Goal: Task Accomplishment & Management: Manage account settings

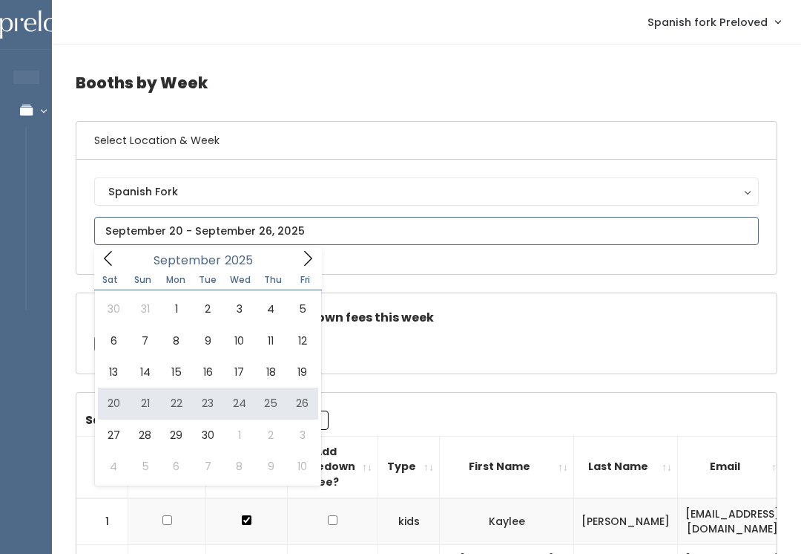
type input "September 20 to September 26"
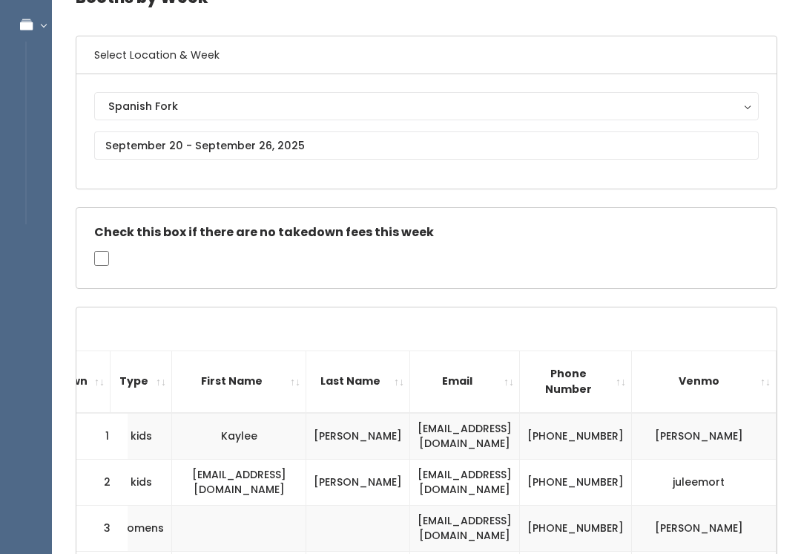
scroll to position [105, 0]
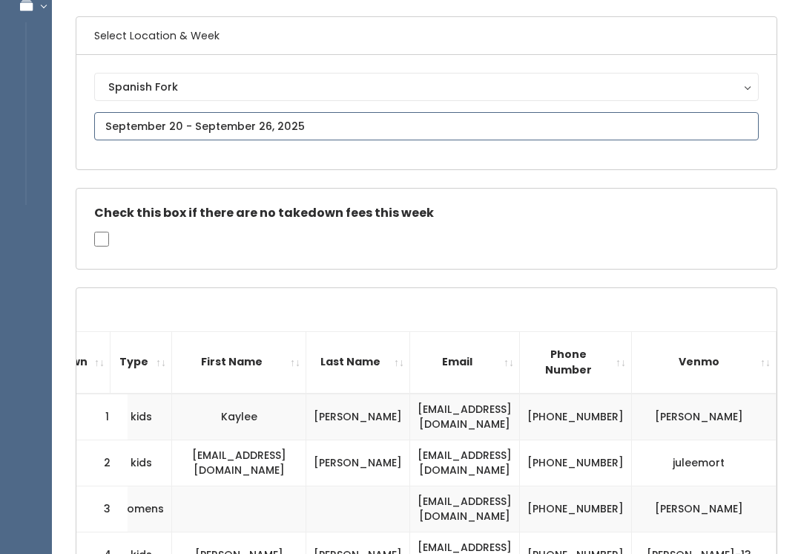
click at [400, 123] on input "text" at bounding box center [426, 126] width 665 height 28
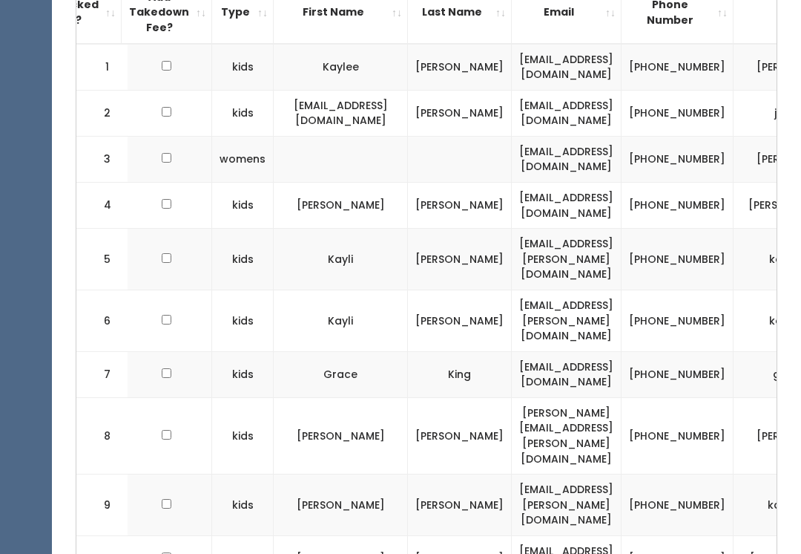
scroll to position [0, 172]
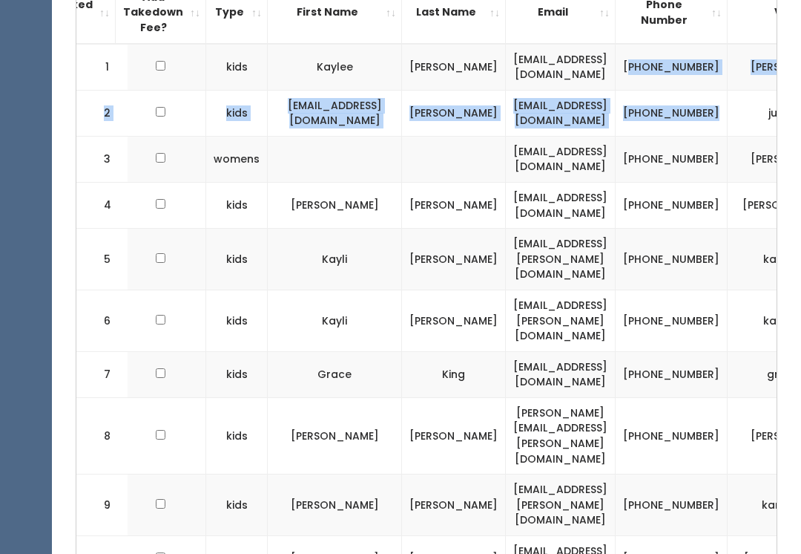
click at [709, 174] on td "(801) 669-1073" at bounding box center [672, 160] width 112 height 46
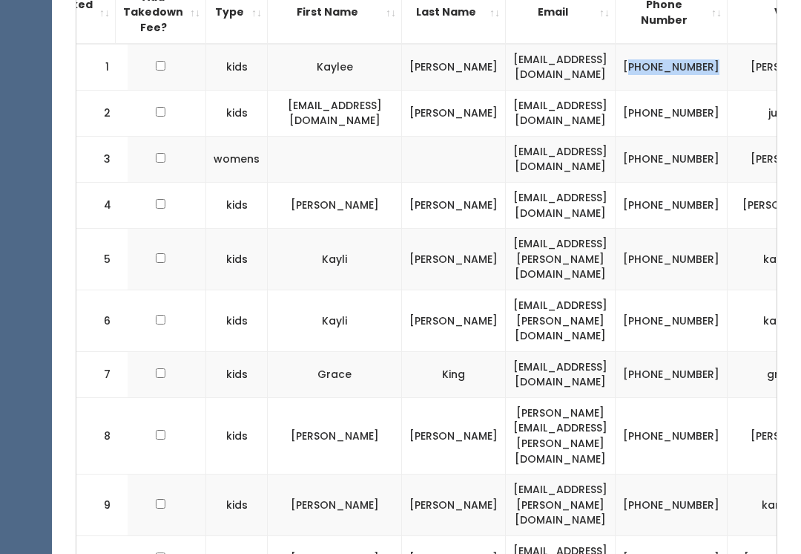
copy td "801) 376-9805"
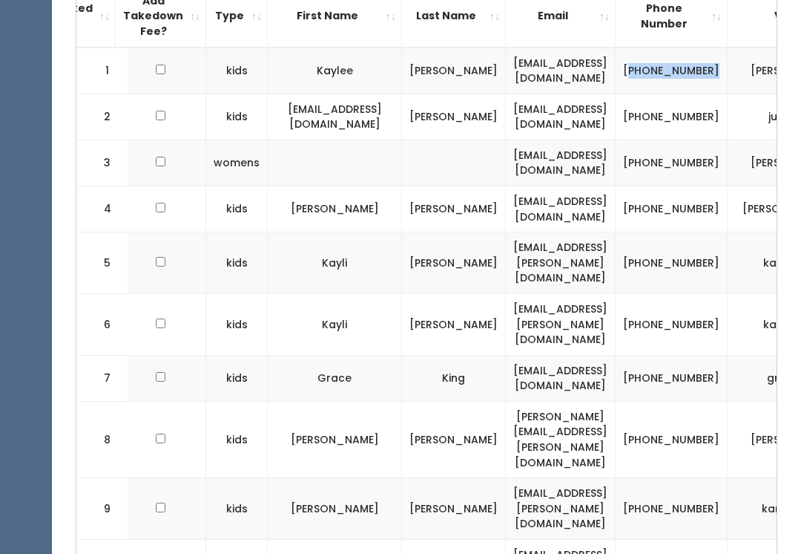
scroll to position [450, 0]
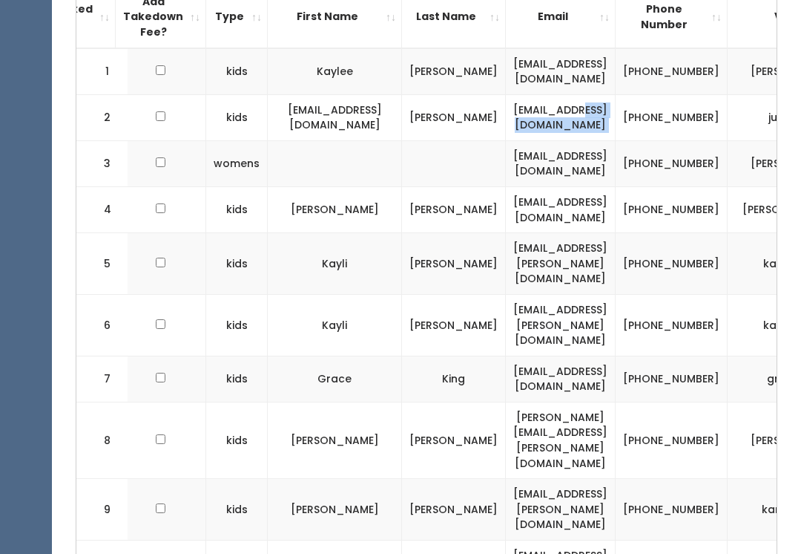
click at [727, 95] on td "(435) 660-9039" at bounding box center [672, 117] width 112 height 46
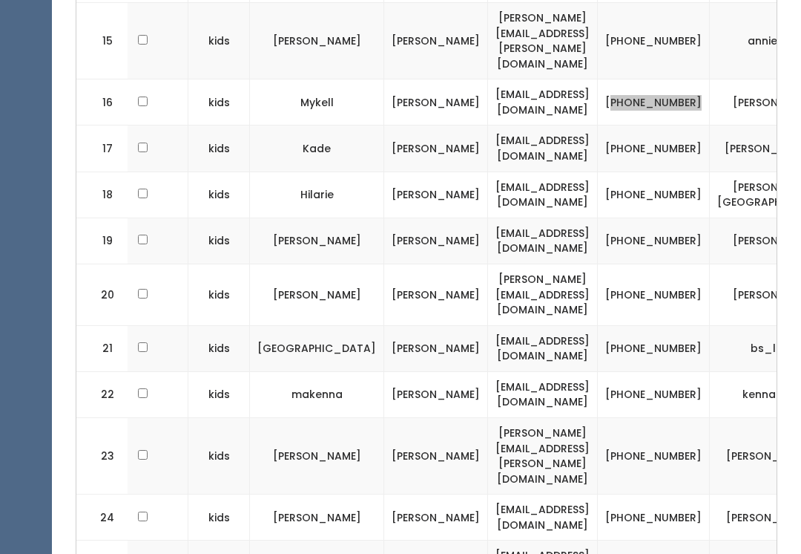
scroll to position [1282, 0]
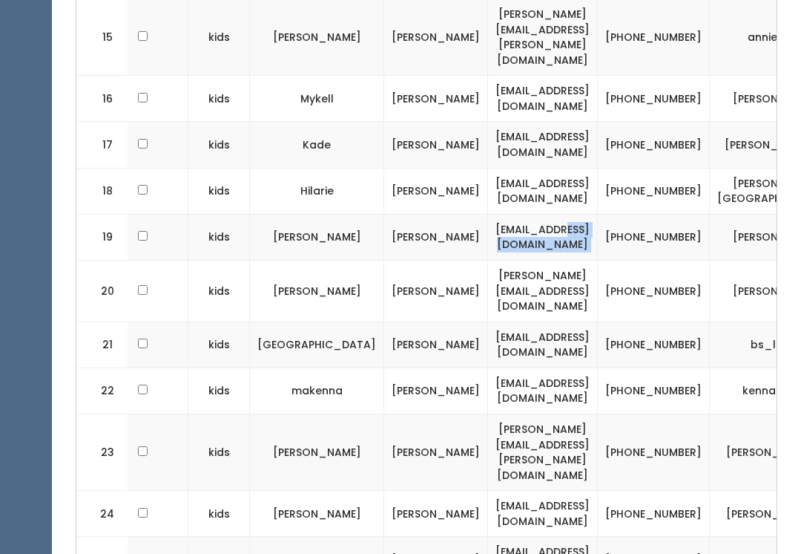
click at [695, 260] on td "[PHONE_NUMBER]" at bounding box center [654, 291] width 112 height 62
click at [705, 214] on td "(408) 655-2410" at bounding box center [654, 237] width 112 height 46
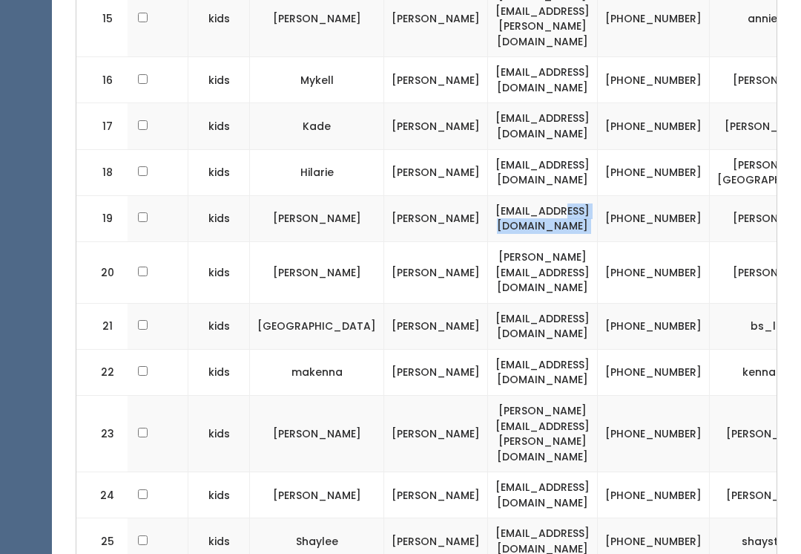
click at [698, 195] on td "(408) 655-2410" at bounding box center [654, 218] width 112 height 46
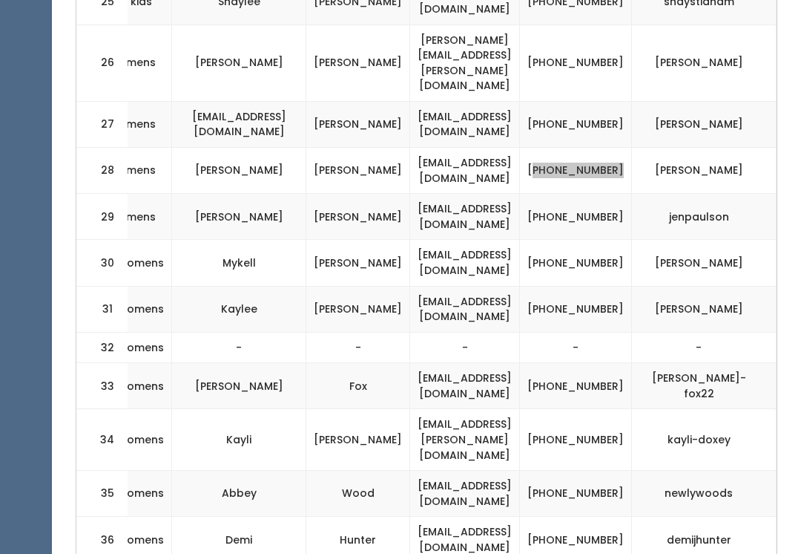
scroll to position [1840, 0]
click at [591, 286] on td "(801) 376-9805" at bounding box center [576, 309] width 112 height 46
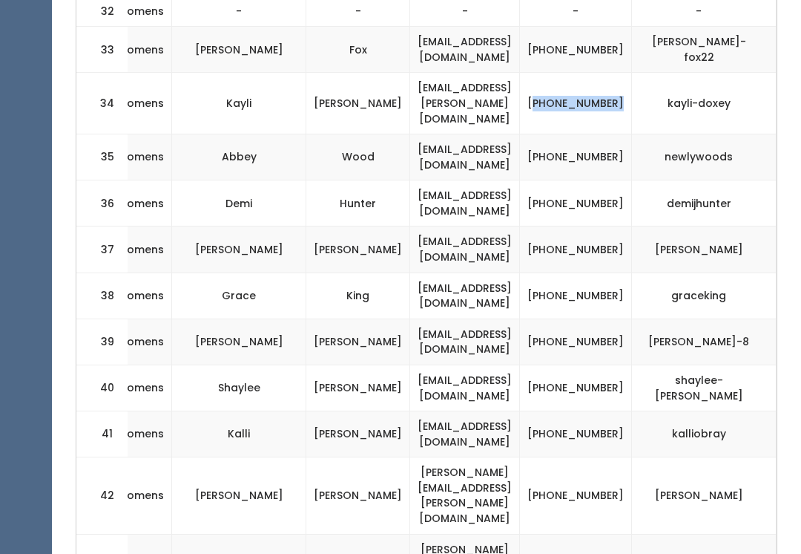
scroll to position [2182, 0]
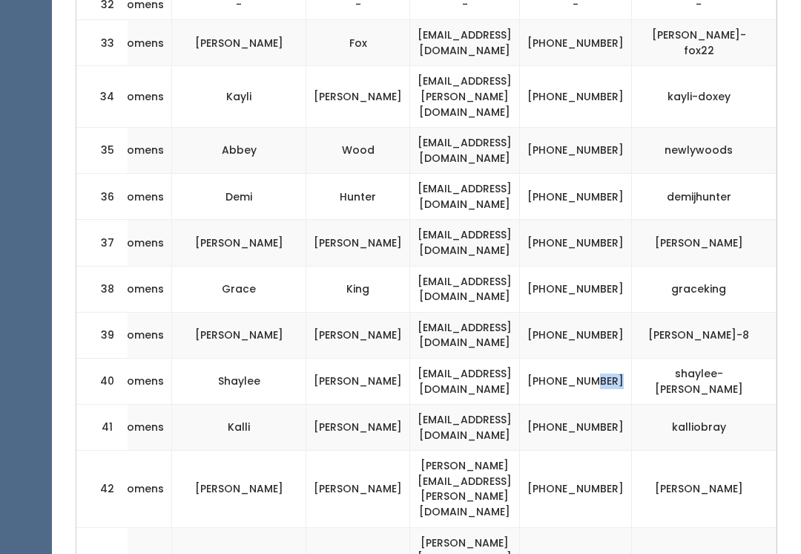
click at [599, 358] on td "(801) 500-2950" at bounding box center [576, 381] width 112 height 46
click at [600, 405] on td "(801) 960-6894" at bounding box center [576, 428] width 112 height 46
click at [595, 451] on td "(435) 823-3336" at bounding box center [576, 489] width 112 height 76
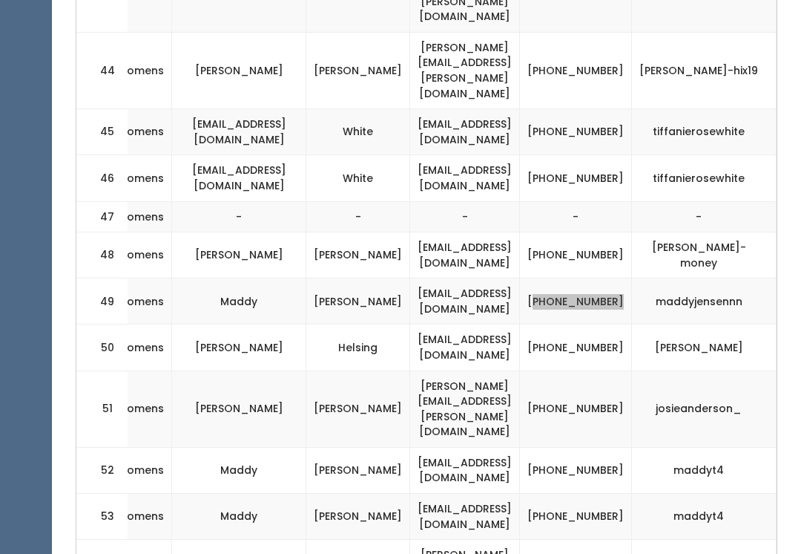
scroll to position [2755, 0]
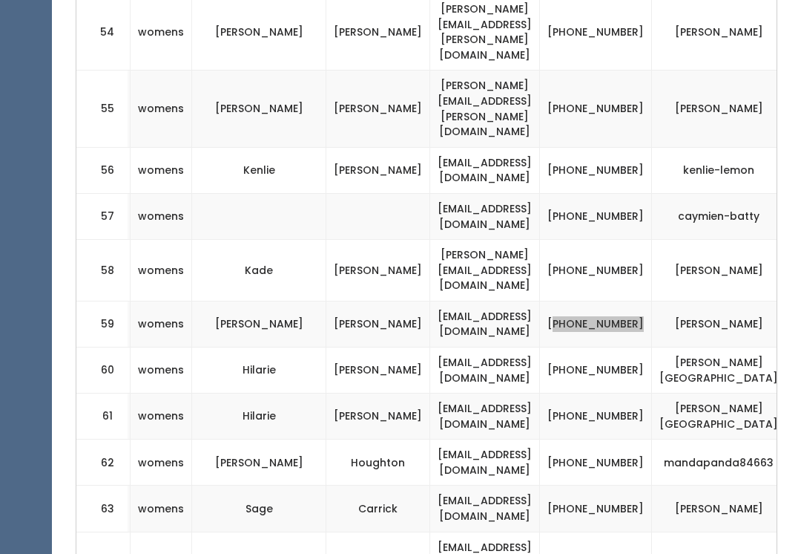
scroll to position [3299, 0]
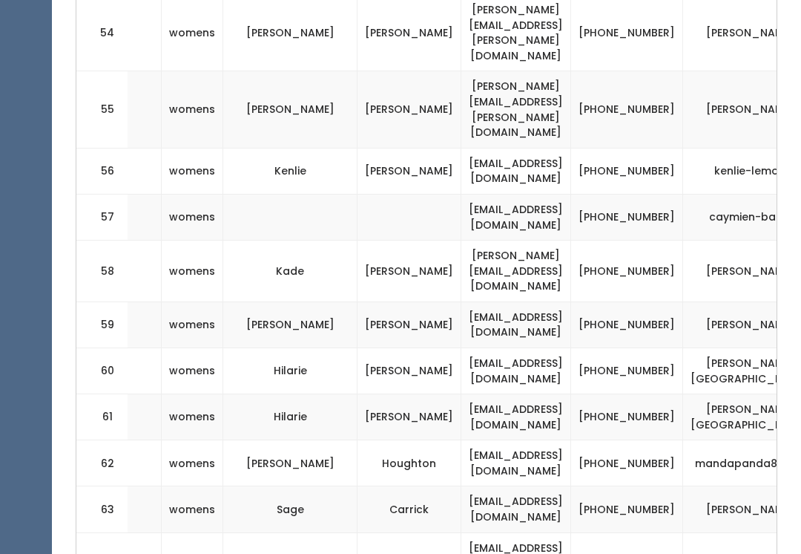
scroll to position [0, 211]
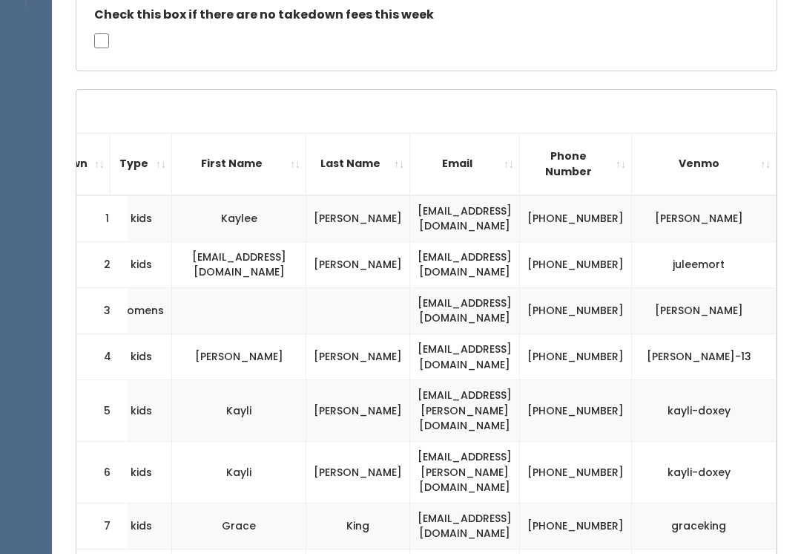
scroll to position [0, 0]
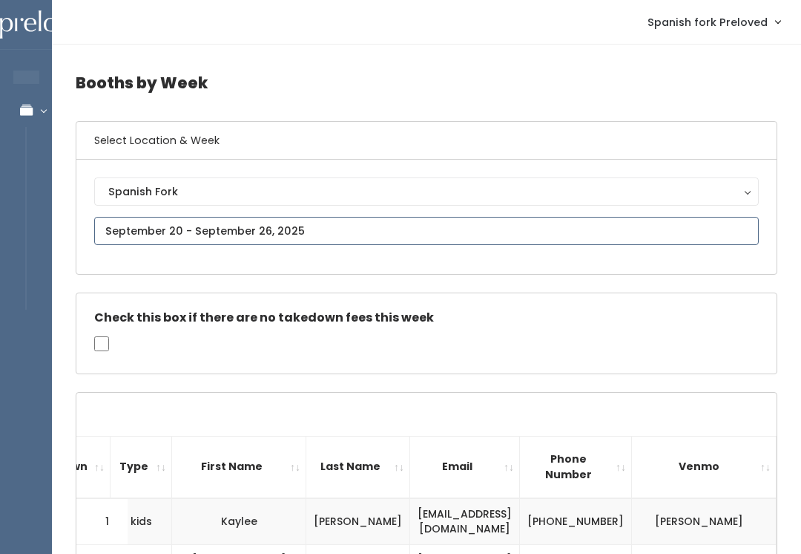
click at [211, 226] on input "text" at bounding box center [426, 231] width 665 height 28
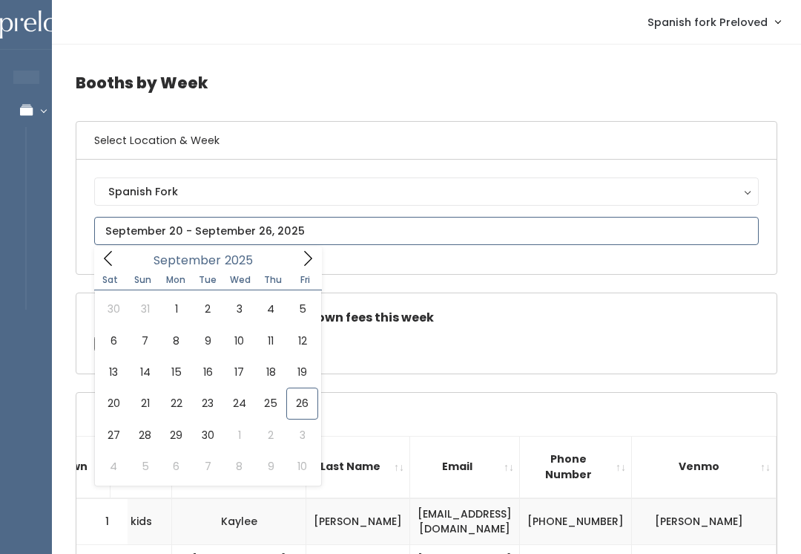
type input "September 27 to October 3"
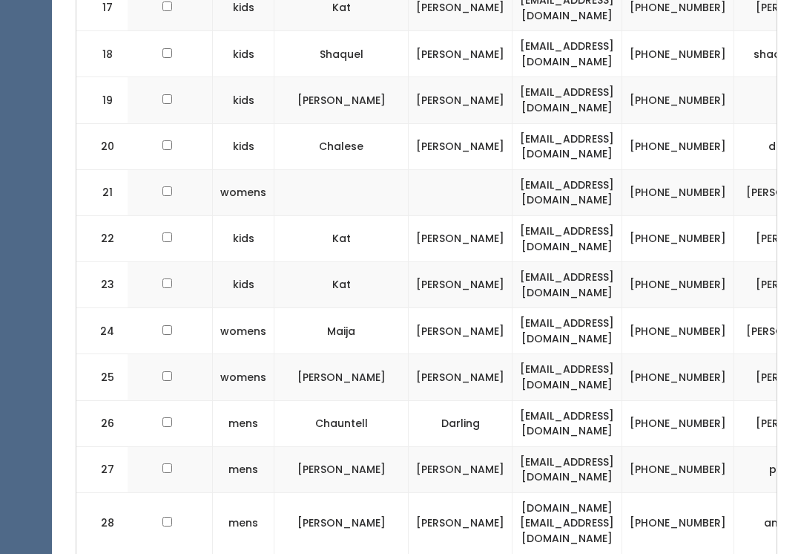
scroll to position [0, 162]
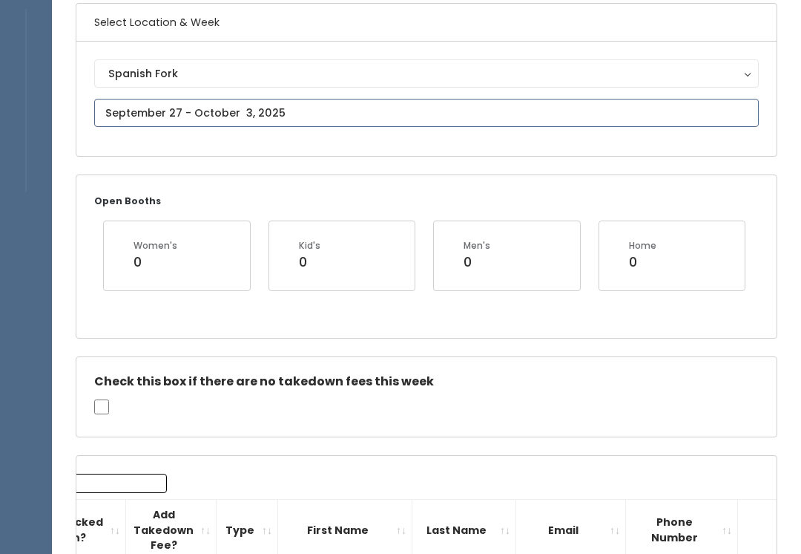
click at [249, 111] on input "text" at bounding box center [426, 113] width 665 height 28
type input "[DATE] to [DATE]"
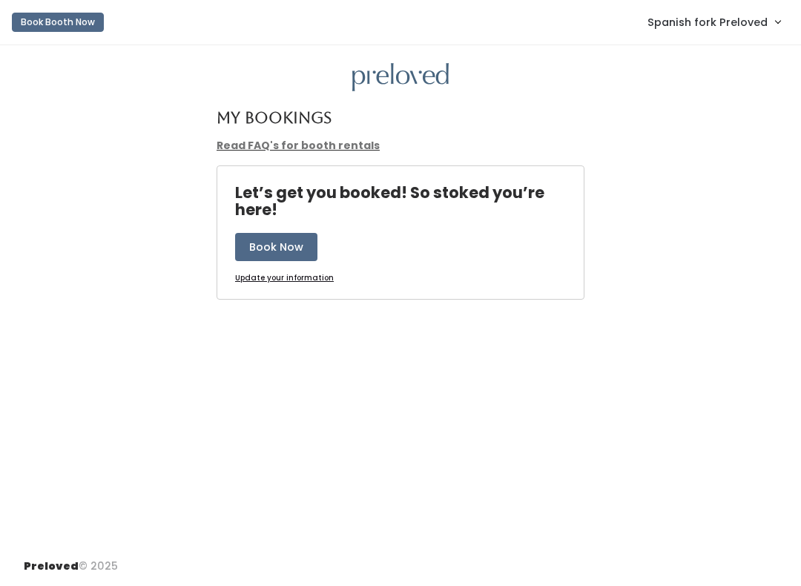
click at [799, 260] on div "My Bookings Read FAQ's for booth rentals Let’s get you booked! So stoked you’re…" at bounding box center [400, 296] width 801 height 502
click at [756, 12] on link "Spanish fork Preloved" at bounding box center [714, 22] width 163 height 32
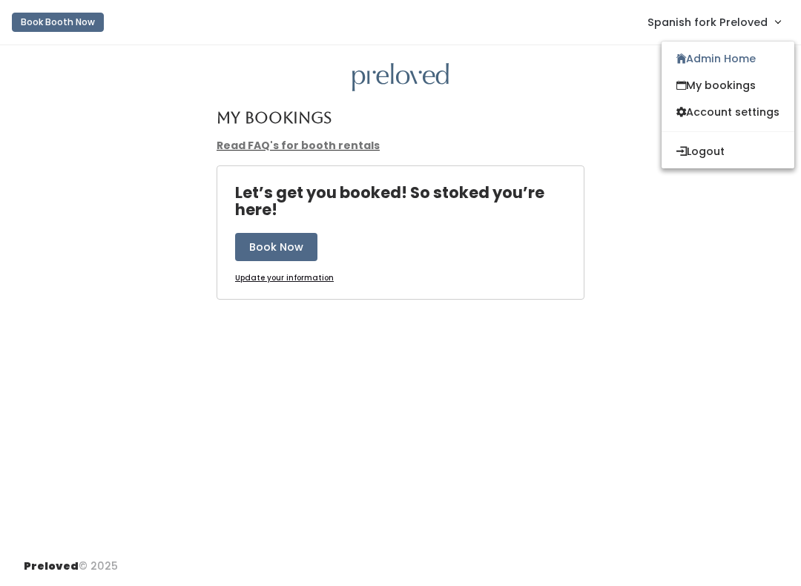
click at [733, 61] on link "Admin Home" at bounding box center [728, 58] width 133 height 27
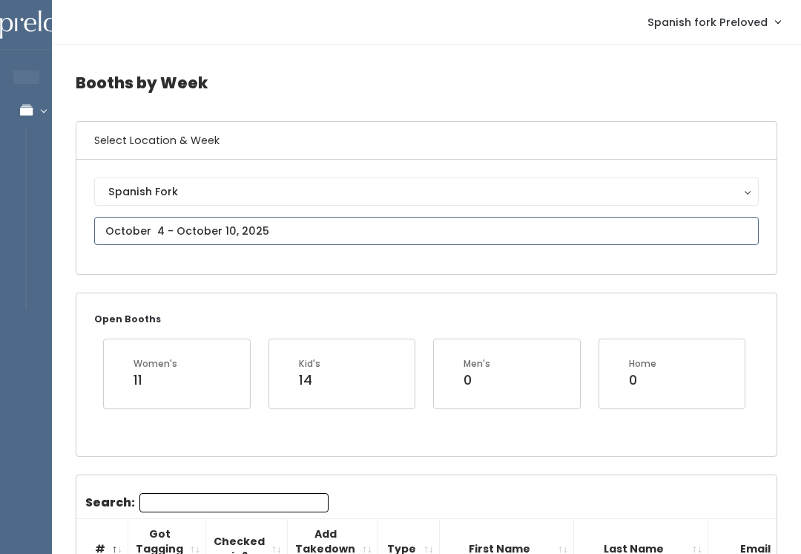
click at [348, 234] on input "text" at bounding box center [426, 231] width 665 height 28
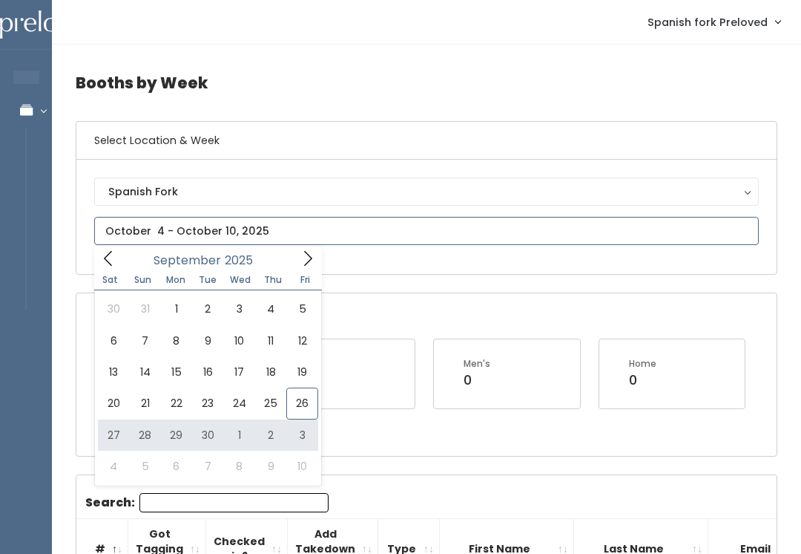
type input "[DATE] to [DATE]"
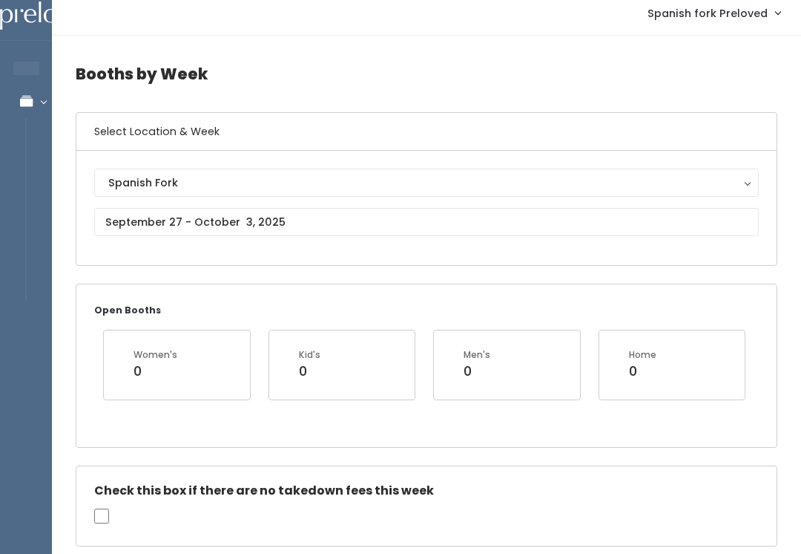
scroll to position [10, 0]
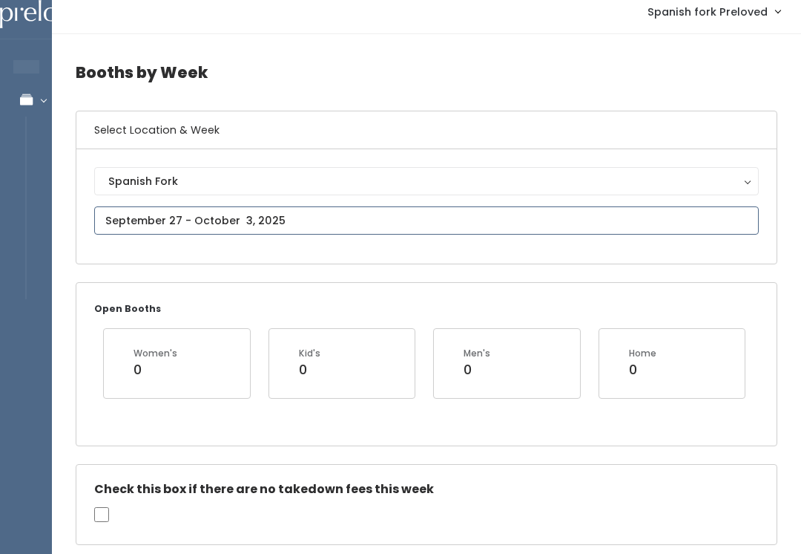
click at [323, 221] on input "text" at bounding box center [426, 220] width 665 height 28
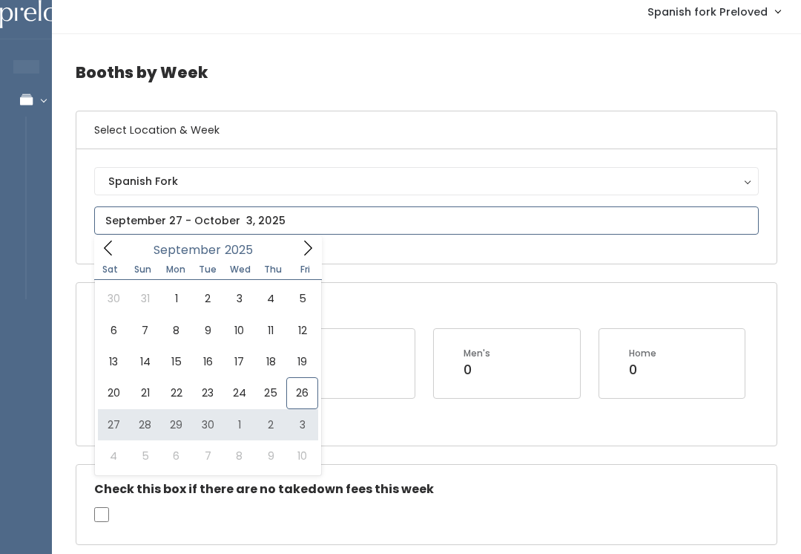
type input "September 27 to October 3"
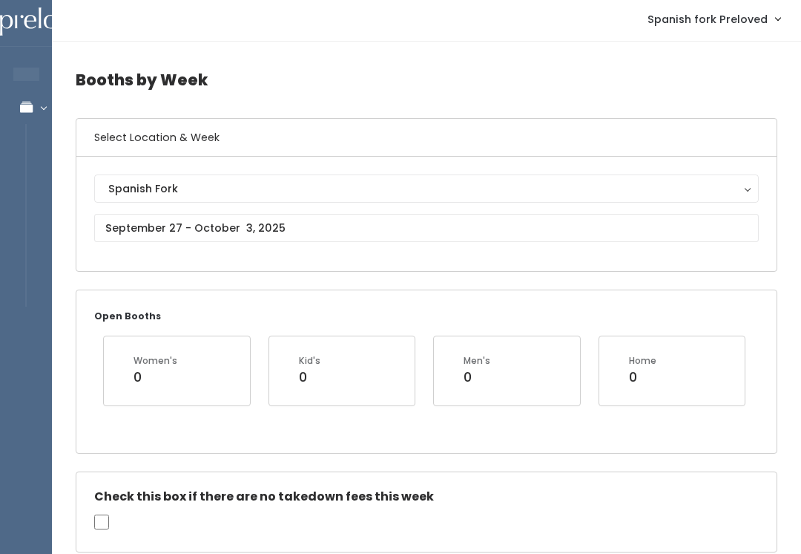
scroll to position [11, 0]
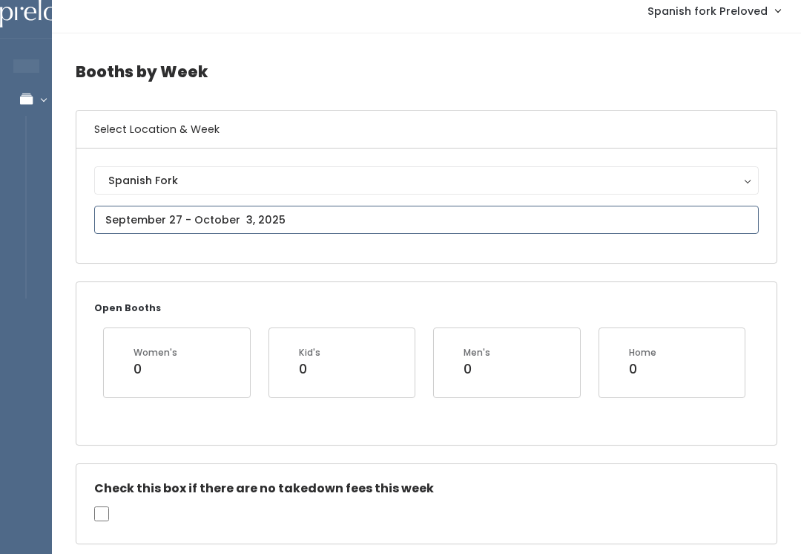
click at [499, 215] on input "text" at bounding box center [426, 220] width 665 height 28
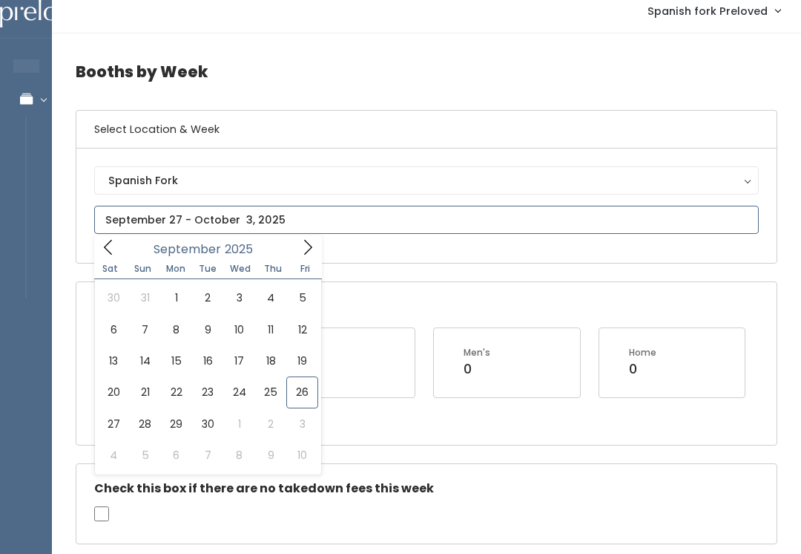
click at [324, 233] on input "text" at bounding box center [426, 220] width 665 height 28
click at [346, 217] on input "text" at bounding box center [426, 220] width 665 height 28
click at [375, 216] on input "text" at bounding box center [426, 220] width 665 height 28
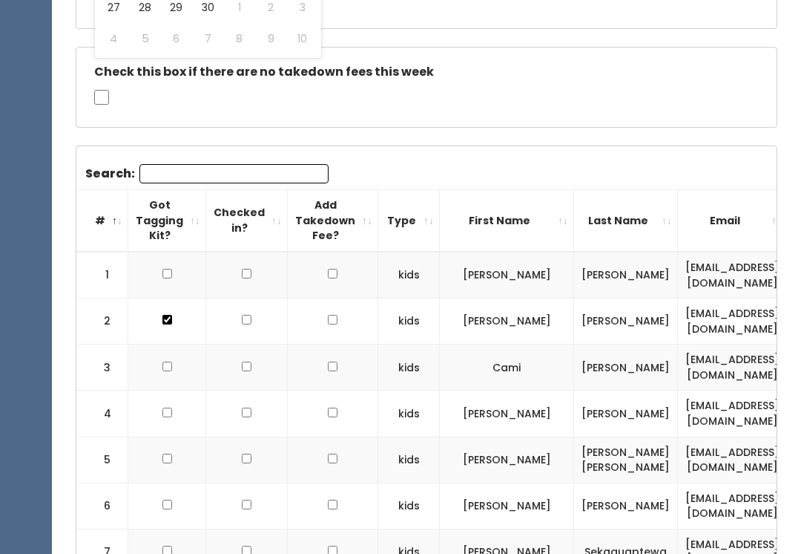
scroll to position [0, 0]
click at [243, 168] on input "Search:" at bounding box center [234, 173] width 189 height 19
click at [422, 121] on div "Check this box if there are no takedown fees this week" at bounding box center [426, 88] width 701 height 80
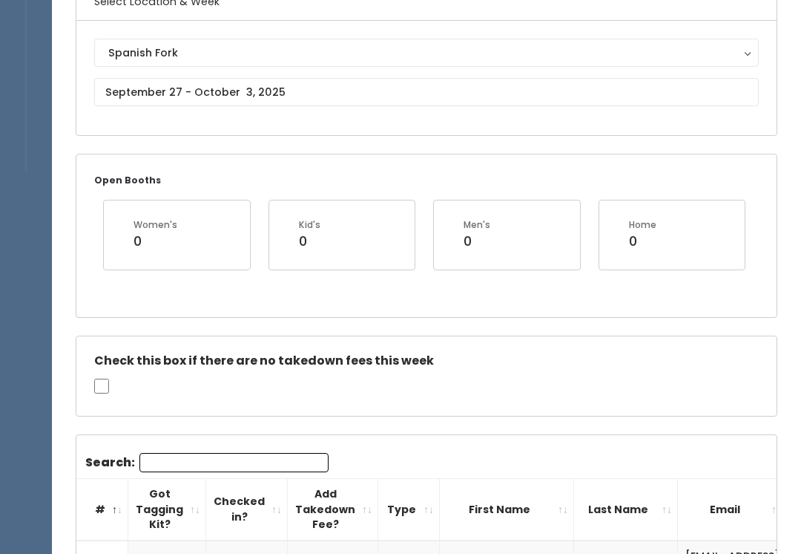
scroll to position [111, 0]
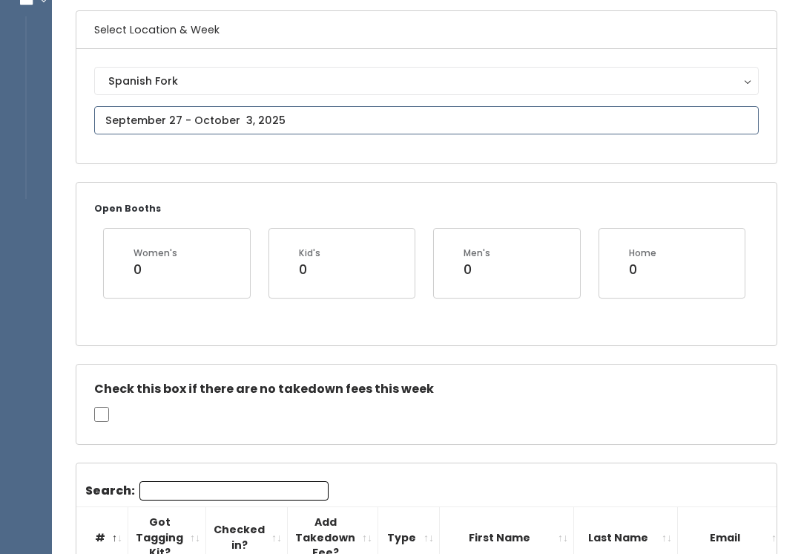
click at [235, 121] on input "text" at bounding box center [426, 120] width 665 height 28
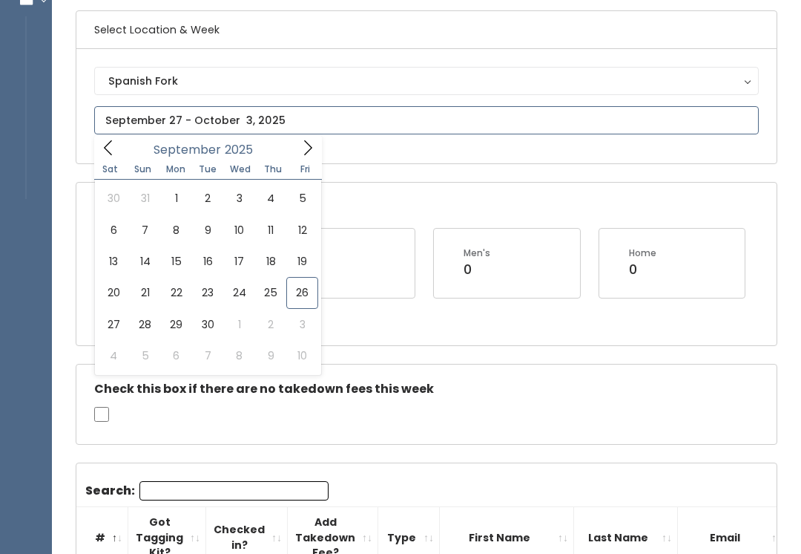
type input "September 20 to September 26"
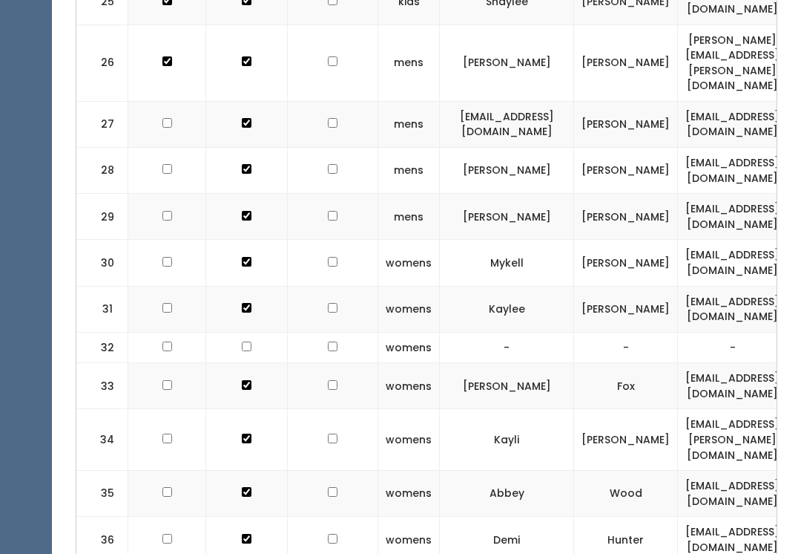
scroll to position [1841, 0]
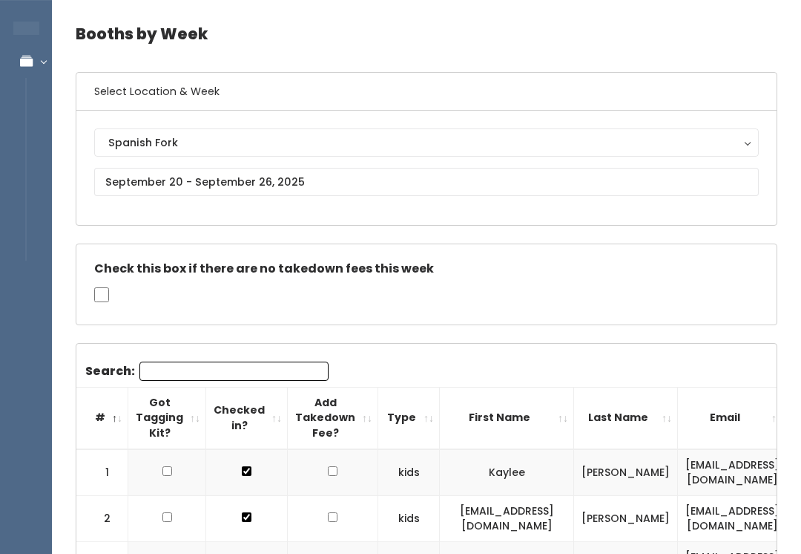
click at [220, 361] on input "Search:" at bounding box center [234, 370] width 189 height 19
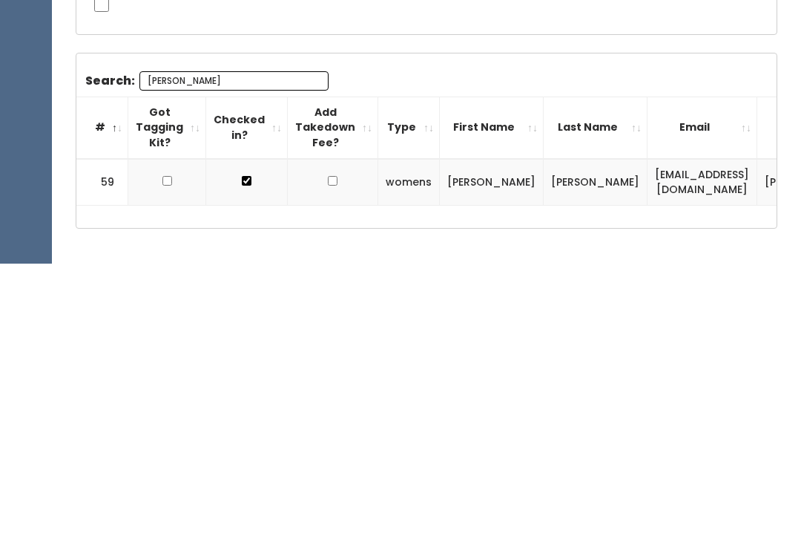
scroll to position [98, 0]
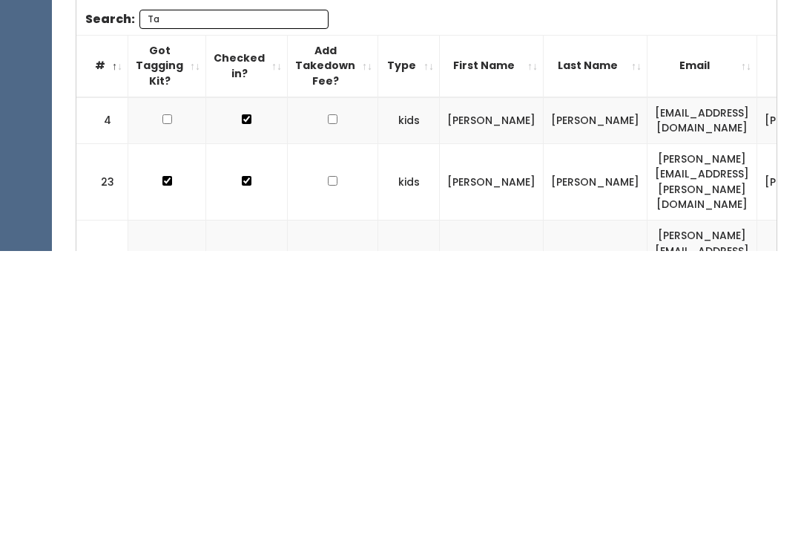
type input "T"
